Goal: Answer question/provide support: Share knowledge or assist other users

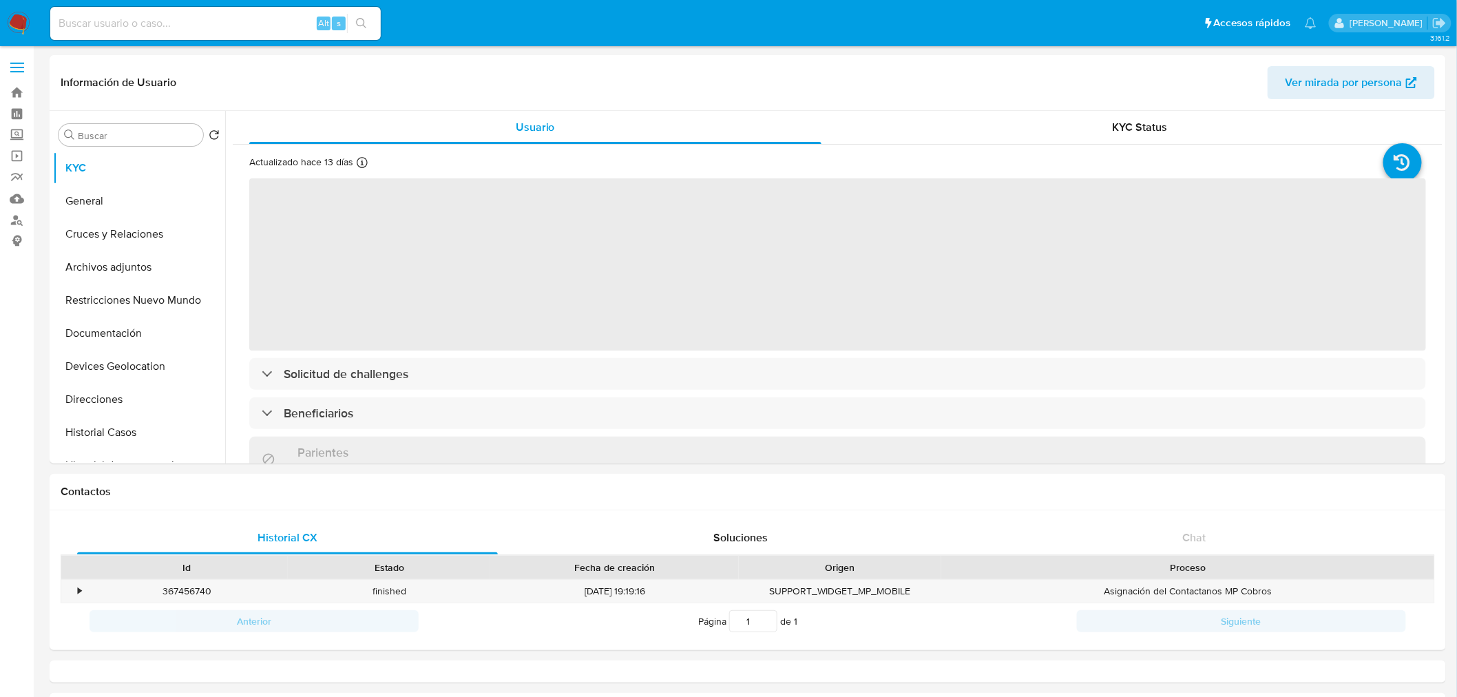
select select "10"
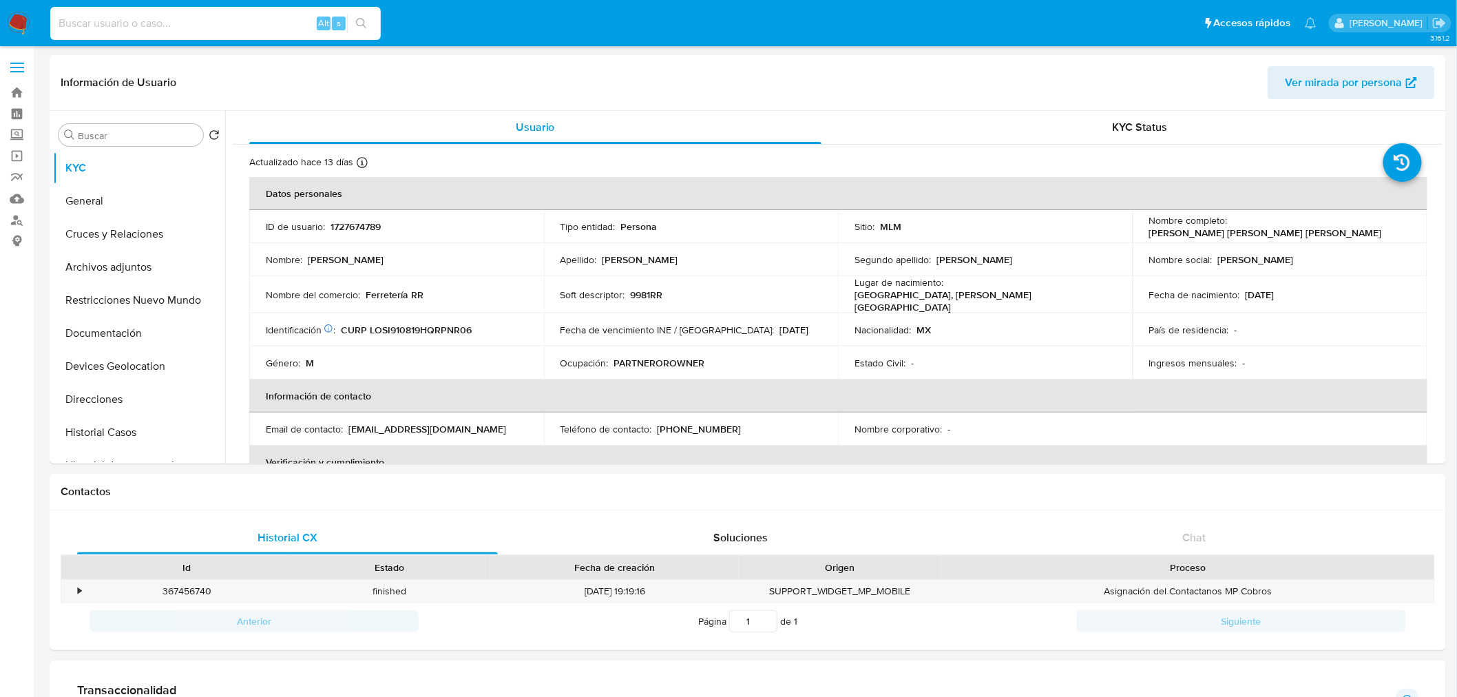
click at [138, 30] on input at bounding box center [215, 23] width 330 height 18
paste input "451864071"
type input "451864071"
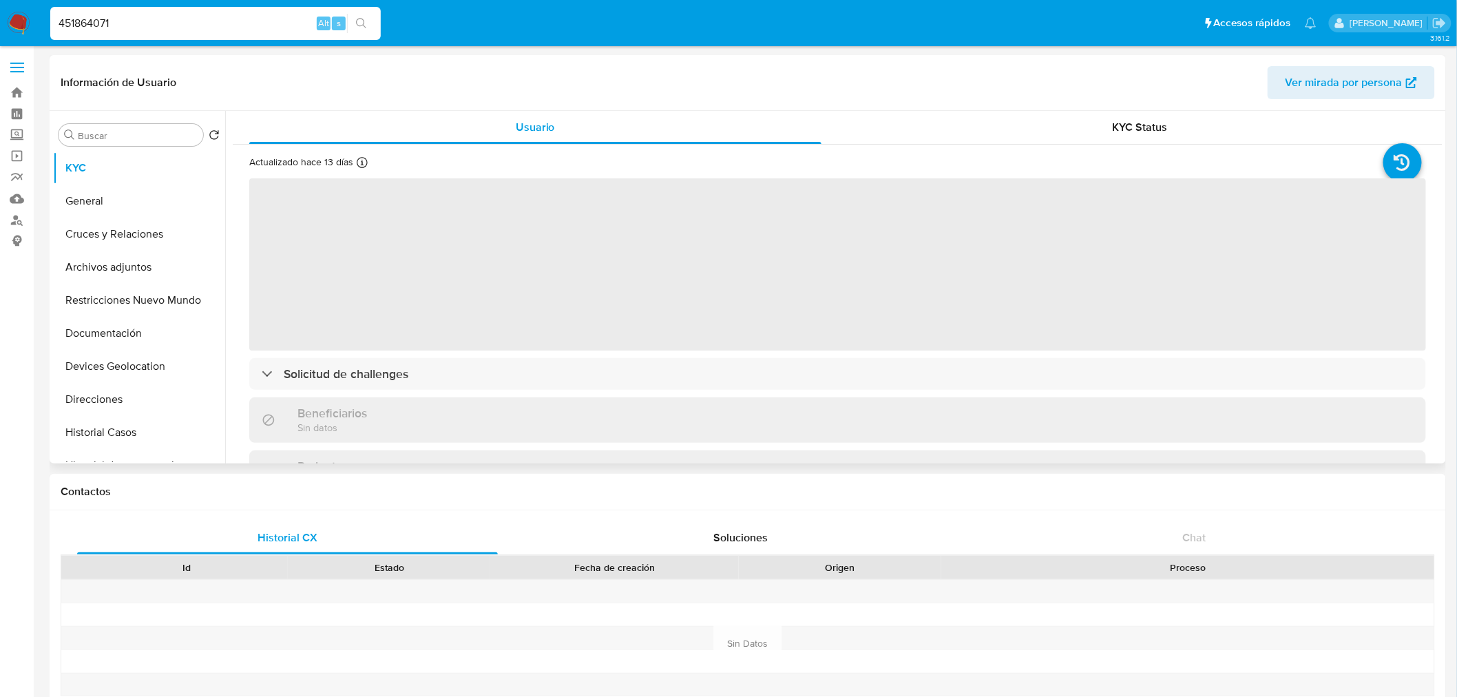
select select "10"
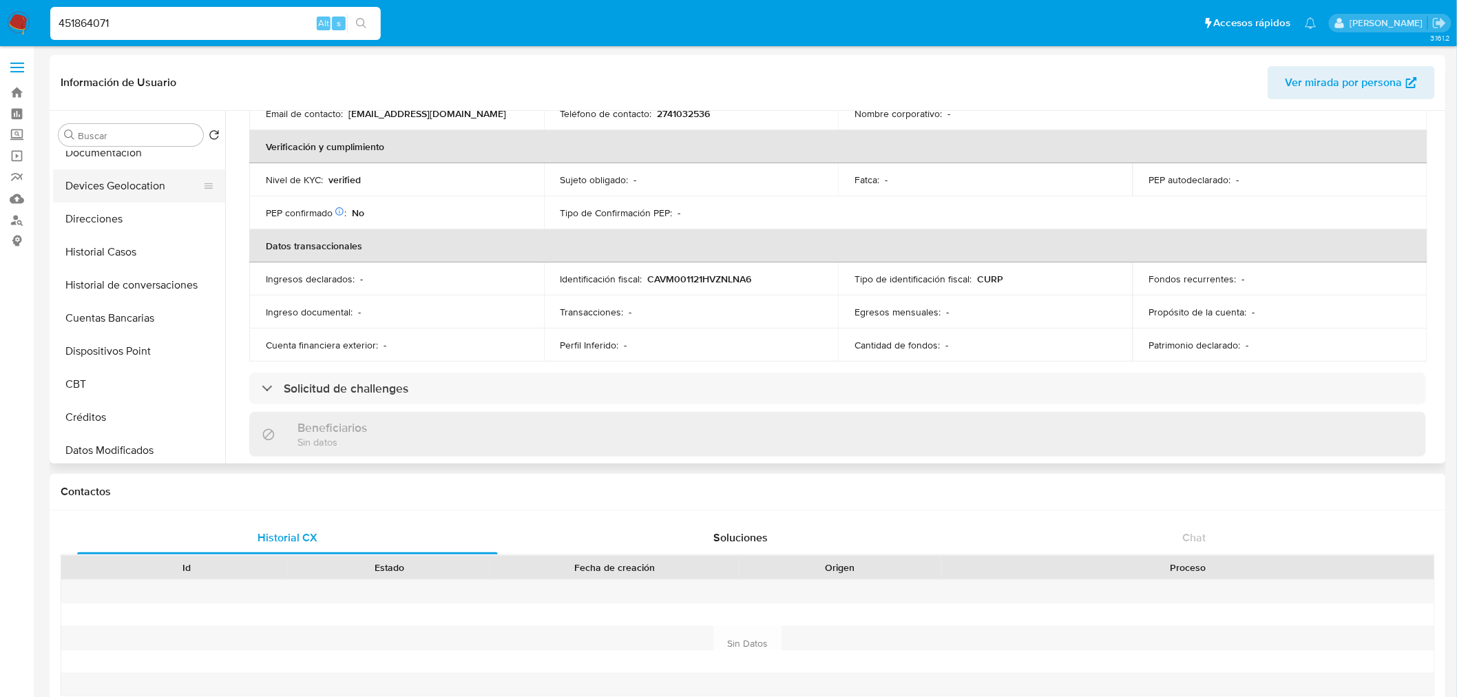
scroll to position [202, 0]
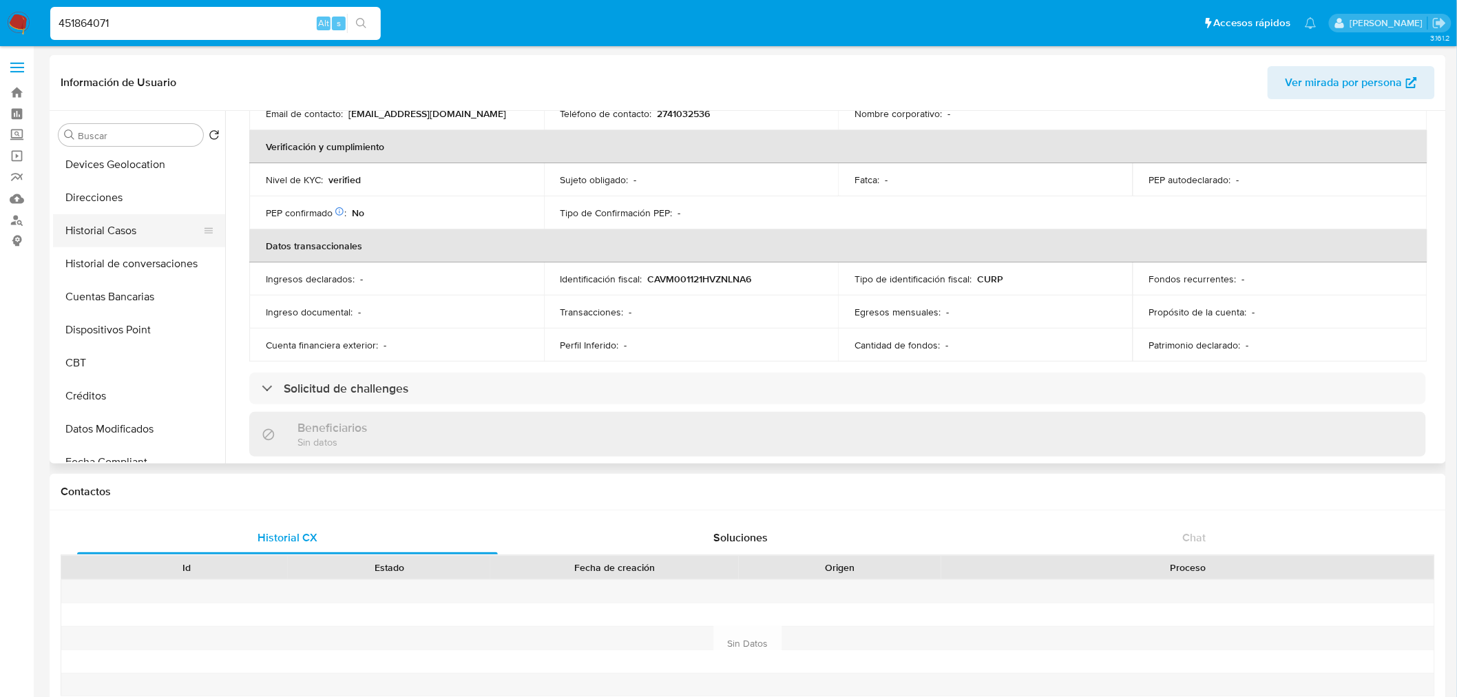
click at [127, 238] on button "Historial Casos" at bounding box center [133, 230] width 161 height 33
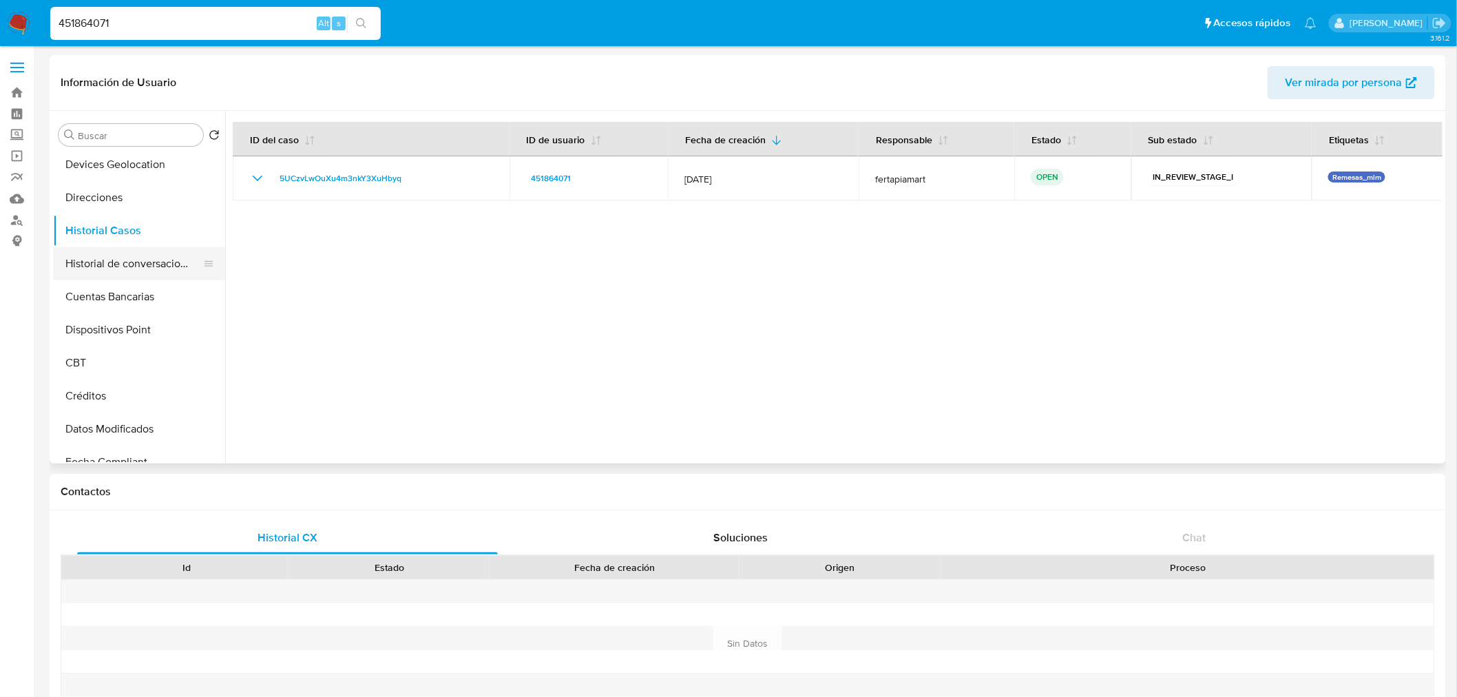
click at [128, 279] on button "Historial de conversaciones" at bounding box center [133, 263] width 161 height 33
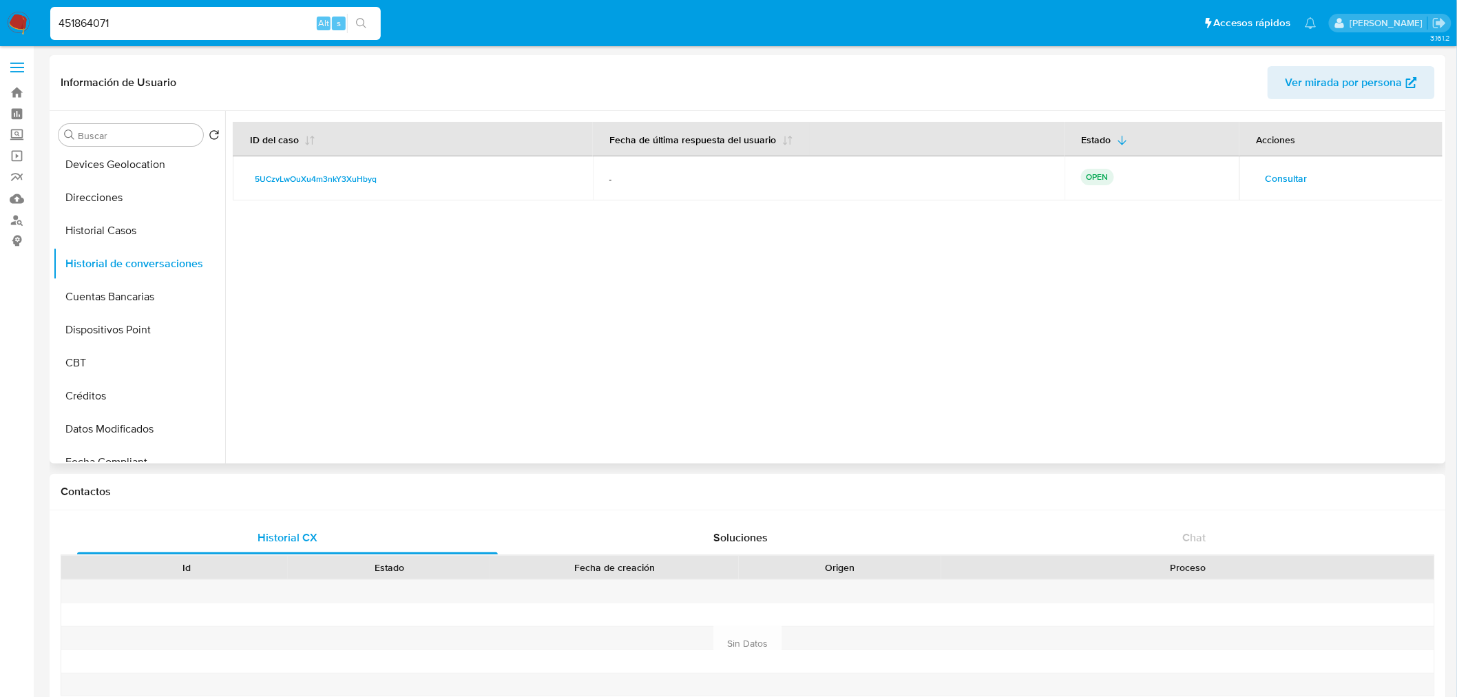
click at [1278, 188] on span "Consultar" at bounding box center [1286, 178] width 42 height 19
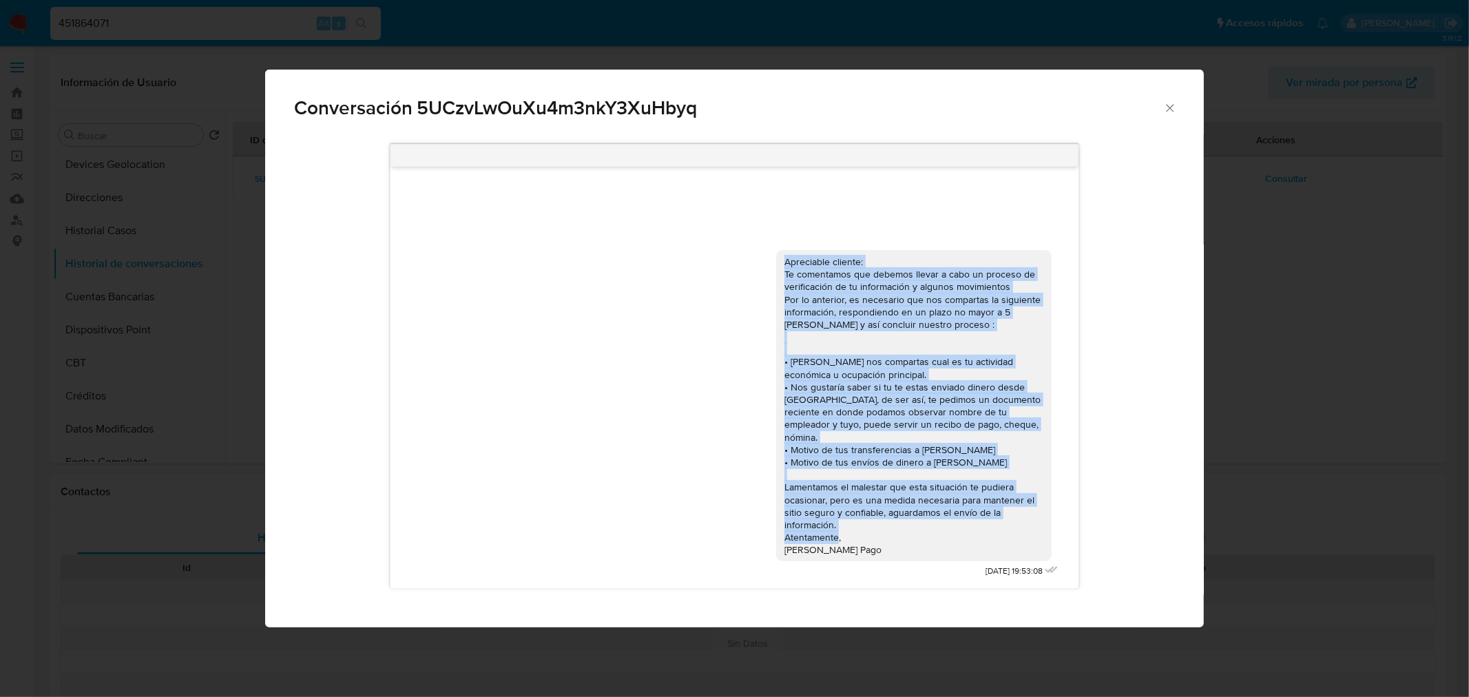
drag, startPoint x: 855, startPoint y: 551, endPoint x: 783, endPoint y: 275, distance: 285.2
click at [784, 275] on div "Apreciable cliente: Te comentamos que debemos llevar a cabo un proceso de verif…" at bounding box center [913, 405] width 259 height 301
copy div "Apreciable cliente: Te comentamos que debemos llevar a cabo un proceso de verif…"
click at [1165, 107] on icon "Cerrar" at bounding box center [1170, 108] width 14 height 14
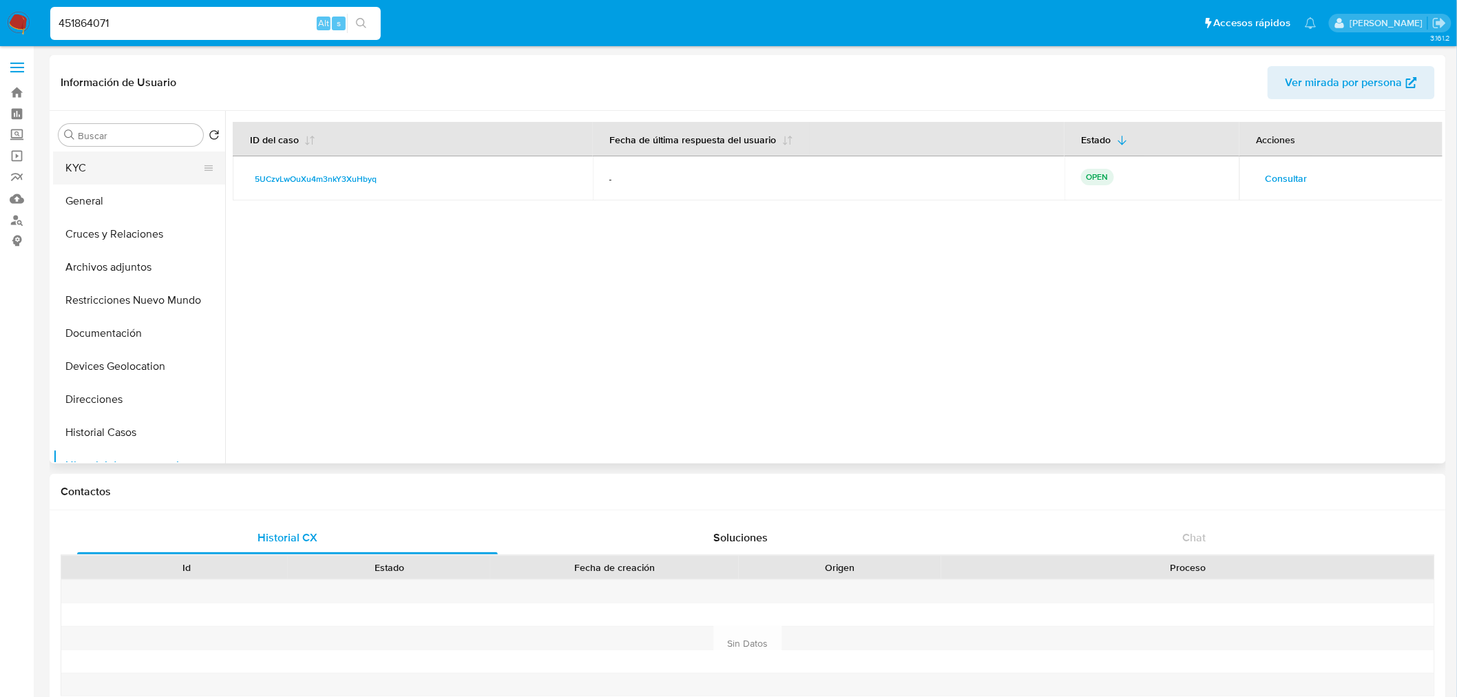
click at [121, 172] on button "KYC" at bounding box center [133, 167] width 161 height 33
